Goal: Find specific page/section: Find specific page/section

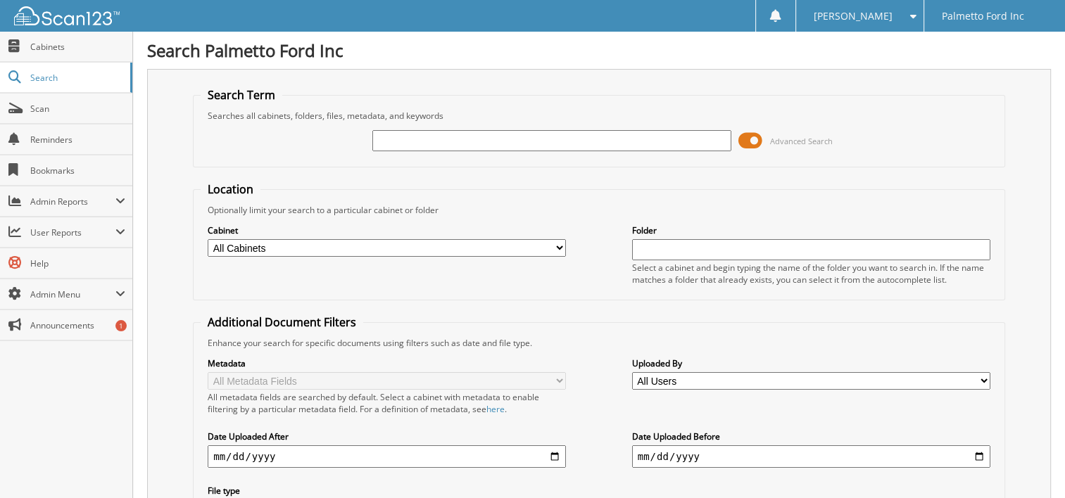
click at [404, 143] on input "text" at bounding box center [551, 140] width 358 height 21
type input "all green"
click at [752, 135] on span at bounding box center [750, 140] width 24 height 21
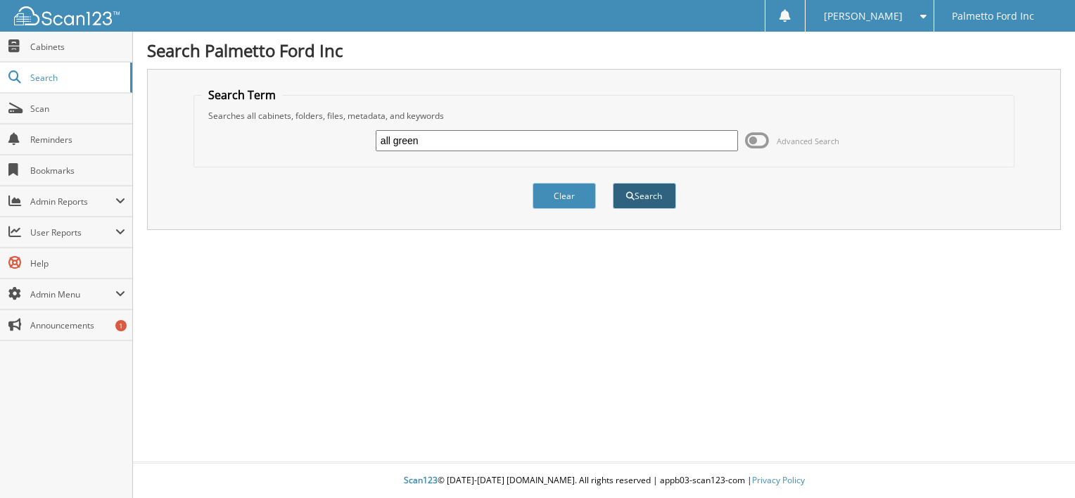
click at [642, 189] on button "Search" at bounding box center [644, 196] width 63 height 26
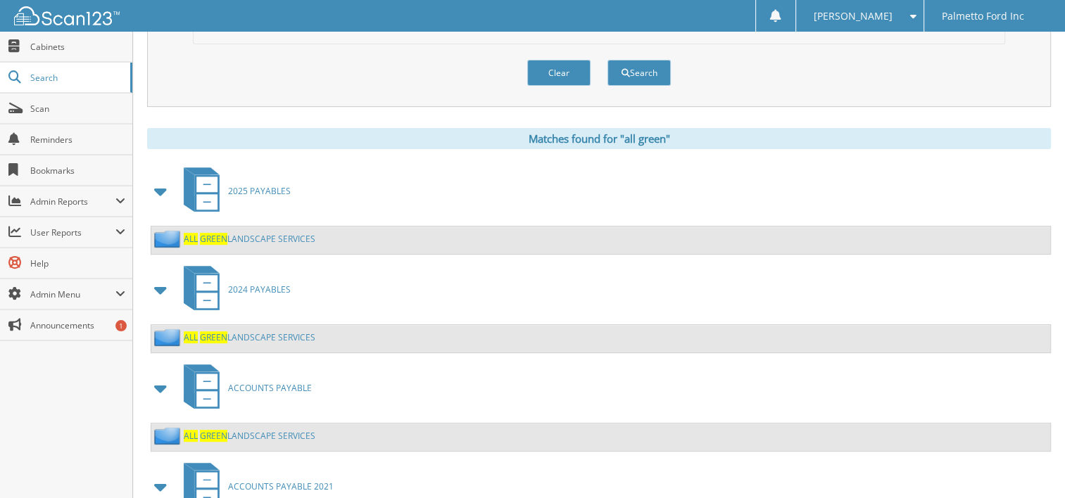
scroll to position [493, 0]
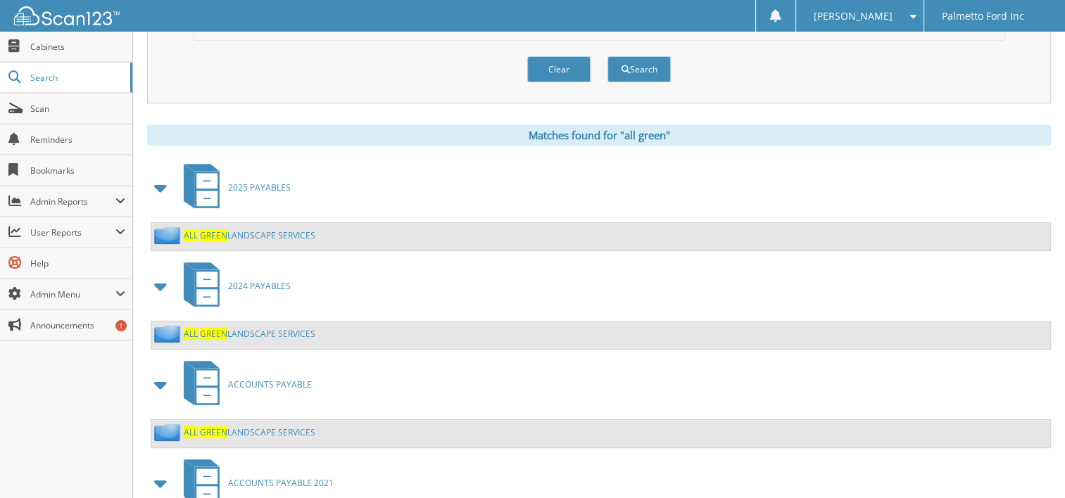
click at [198, 229] on link "ALL GREEN LANDSCAPE SERVICES" at bounding box center [250, 235] width 132 height 12
